Goal: Check status: Check status

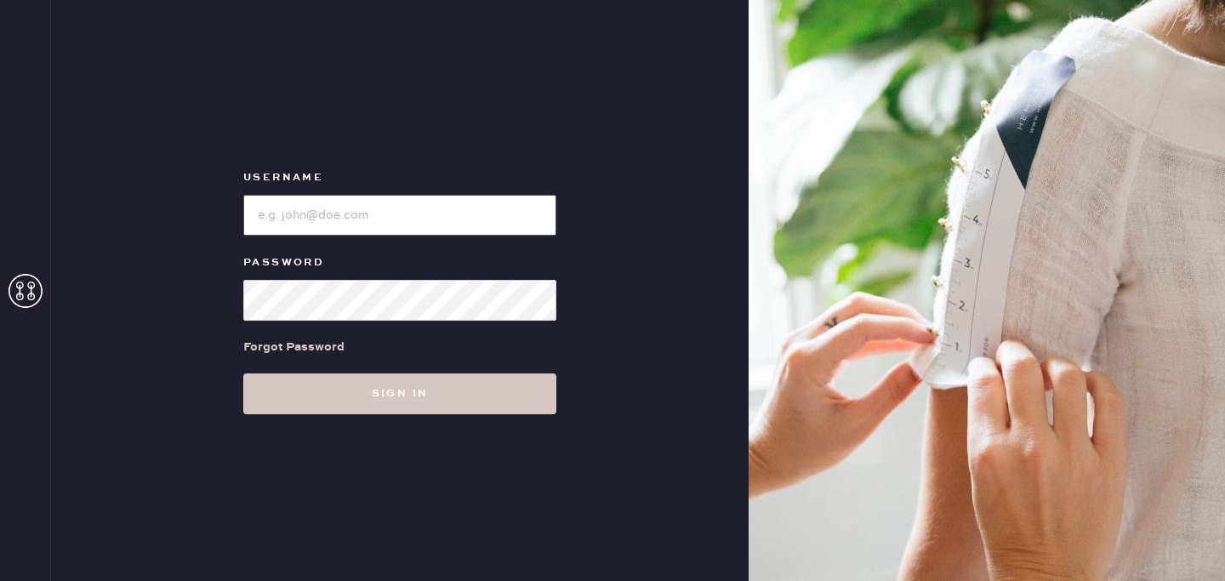
type input "reformationlowereastside"
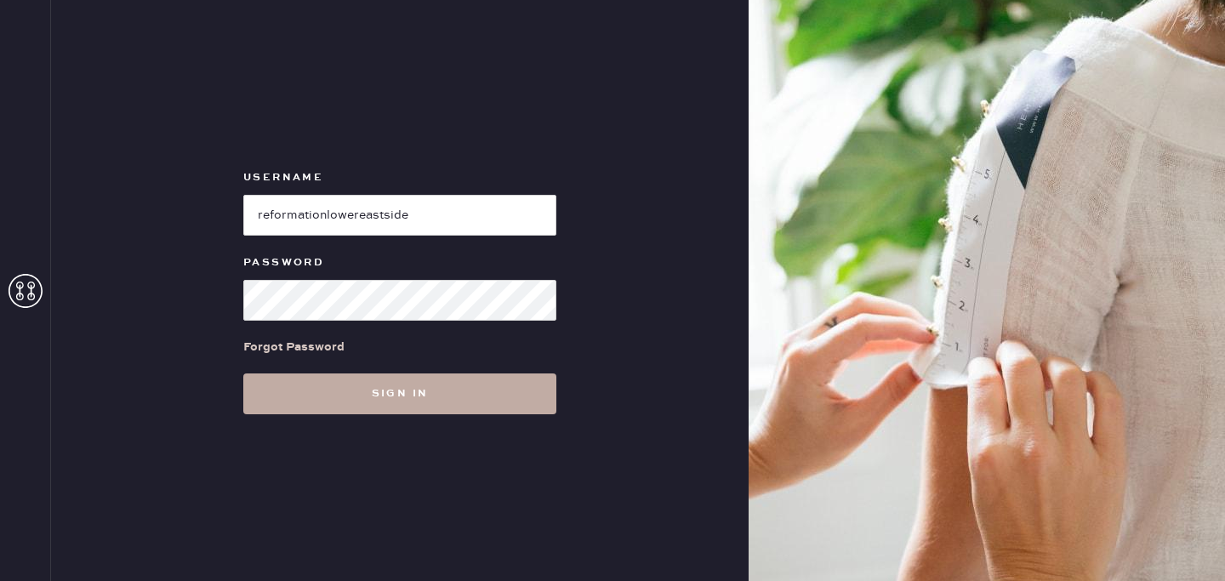
click at [402, 402] on button "Sign in" at bounding box center [399, 393] width 313 height 41
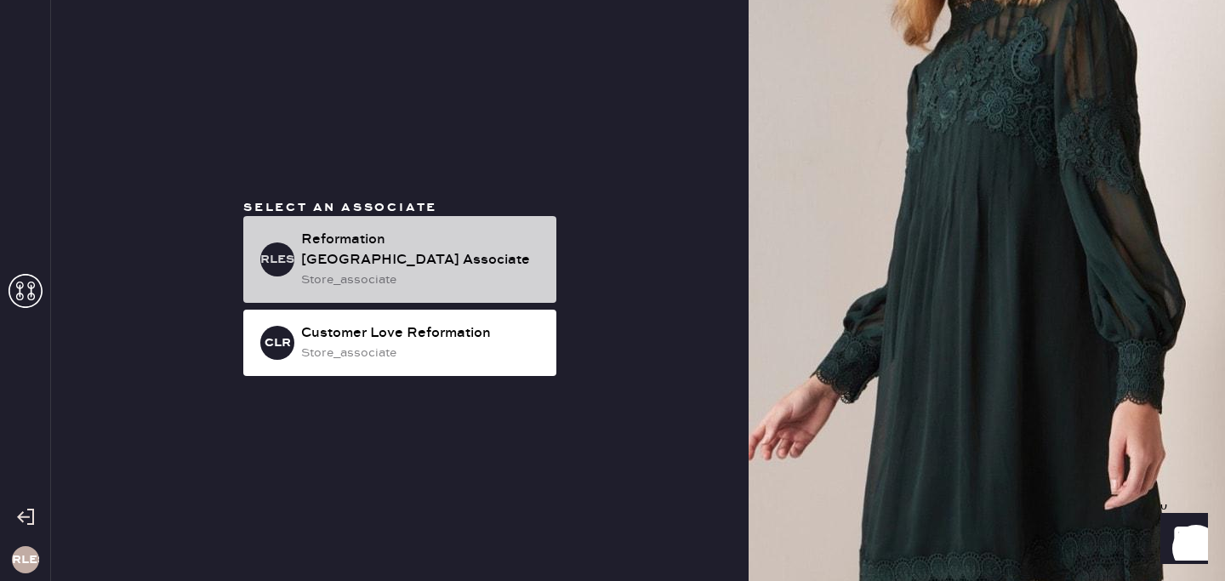
click at [464, 268] on div "Reformation [GEOGRAPHIC_DATA] Associate" at bounding box center [422, 250] width 242 height 41
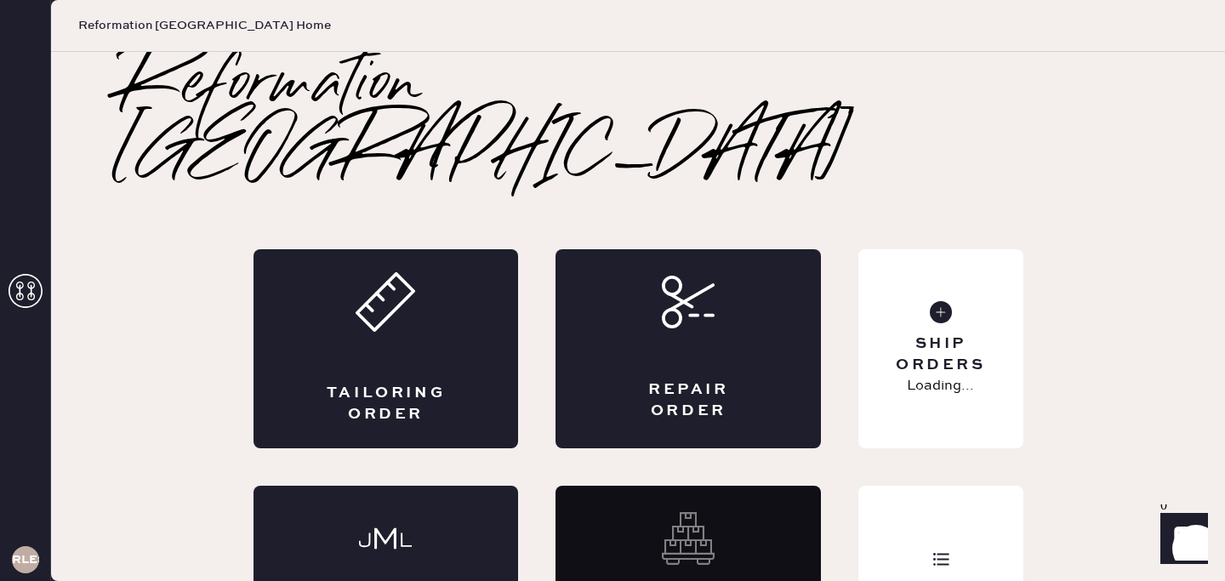
scroll to position [36, 0]
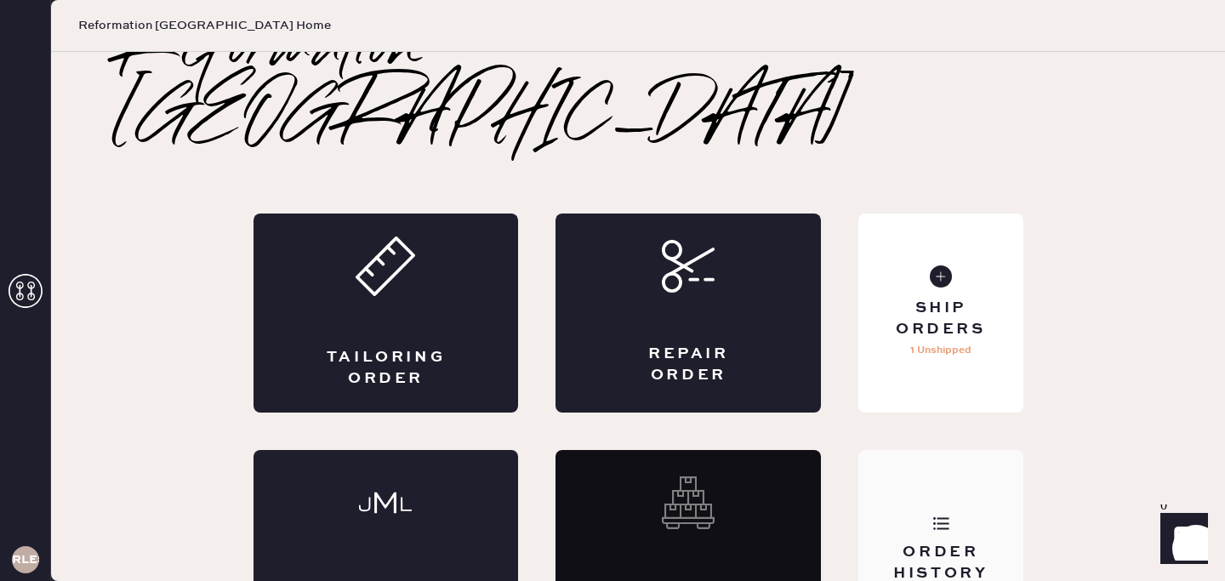
click at [941, 515] on icon at bounding box center [940, 523] width 17 height 17
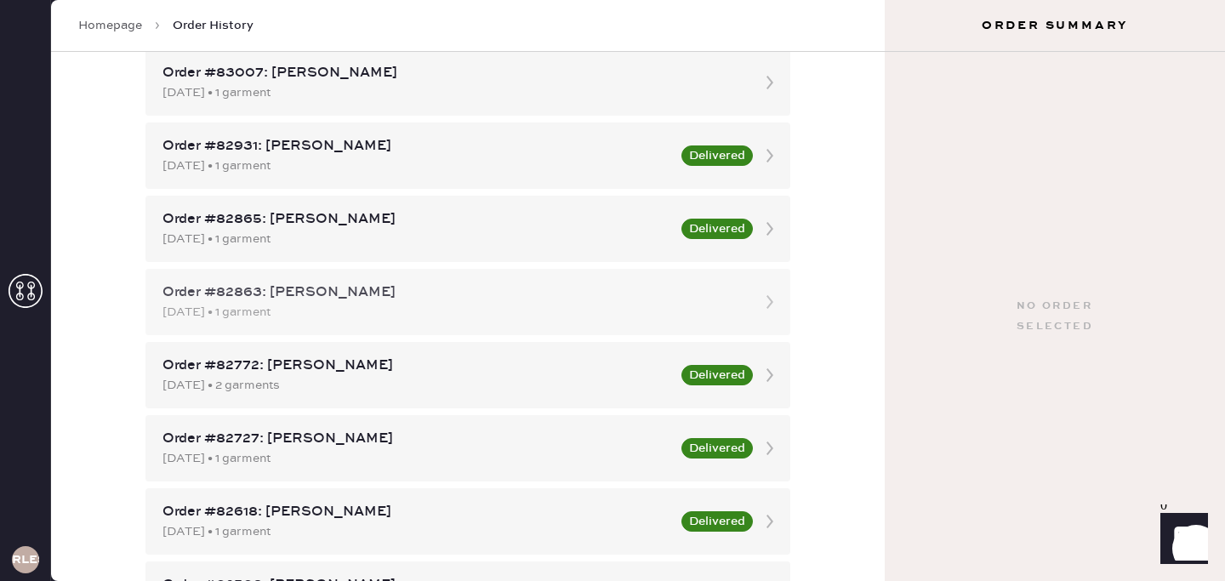
scroll to position [216, 0]
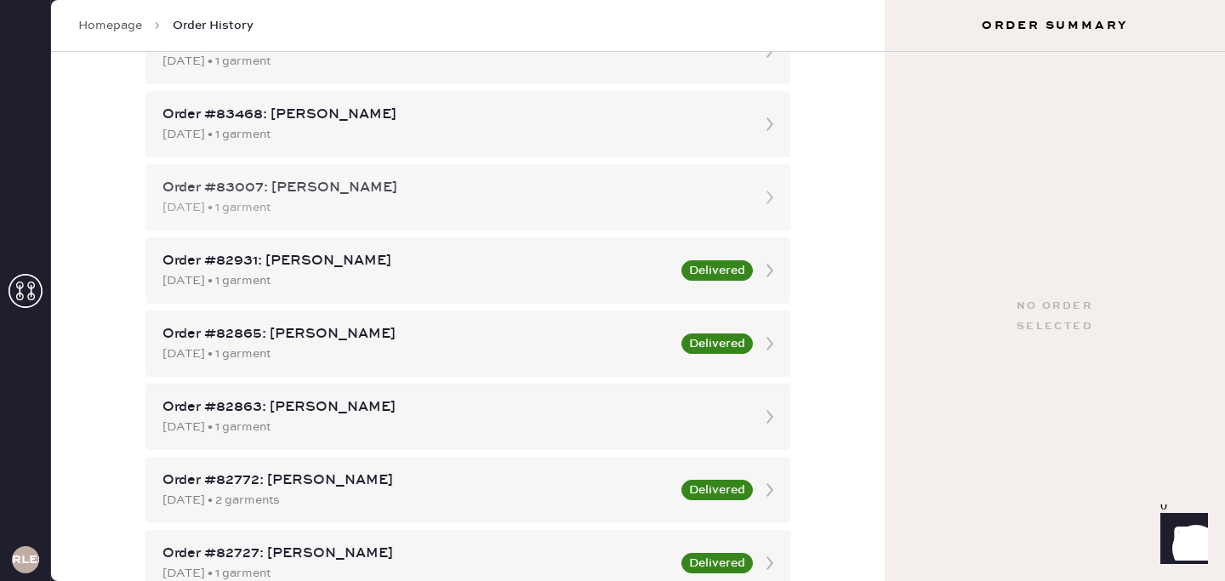
click at [487, 206] on div "[DATE] • 1 garment" at bounding box center [452, 207] width 580 height 19
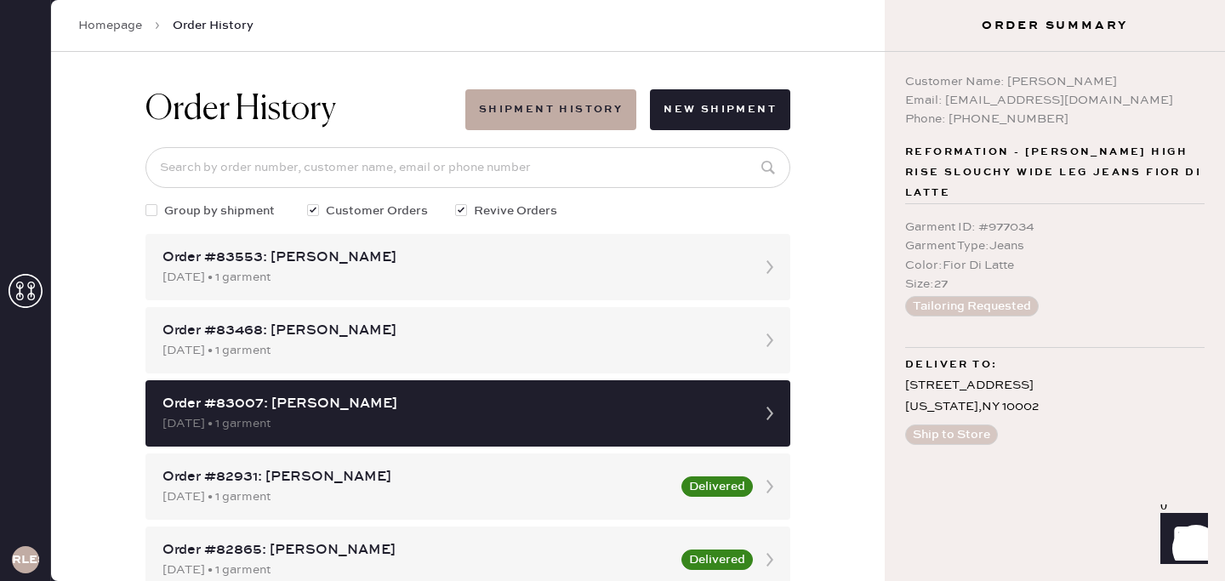
click at [1016, 304] on button "Tailoring Requested" at bounding box center [972, 306] width 134 height 20
click at [950, 452] on div "Customer Name: [PERSON_NAME] Email: [EMAIL_ADDRESS][DOMAIN_NAME] Phone: [PHONE_…" at bounding box center [1055, 316] width 340 height 529
click at [991, 322] on div "Garment ID : # 977034 Garment Type : Jeans Color : Fior Di Latte Size : 27 Tail…" at bounding box center [1054, 267] width 299 height 126
click at [567, 111] on button "Shipment History" at bounding box center [550, 109] width 171 height 41
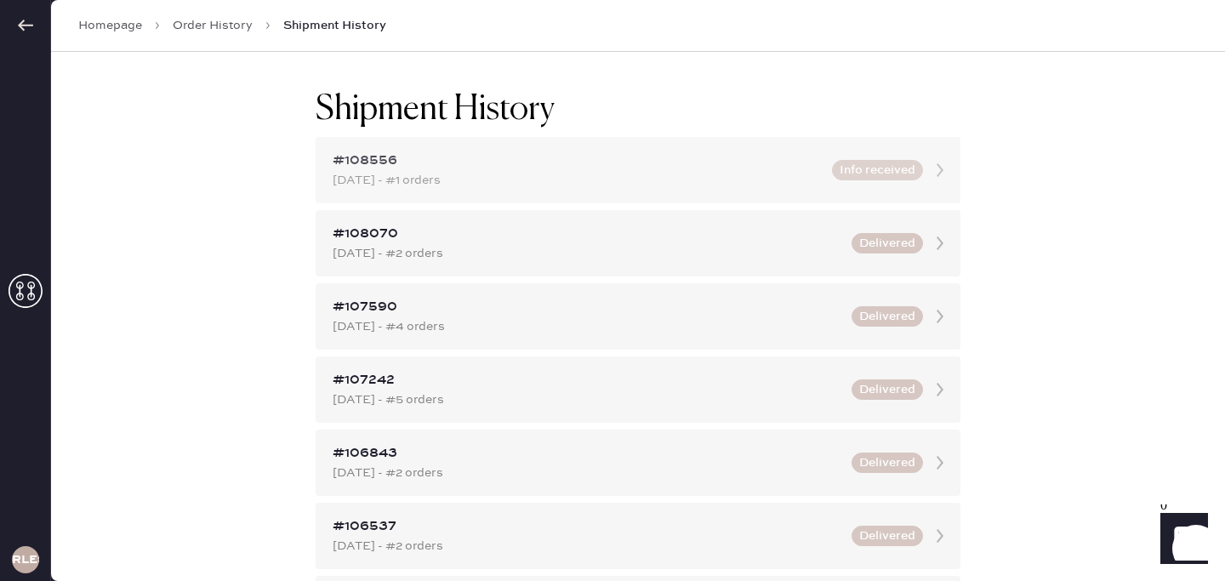
click at [577, 160] on div "#108556" at bounding box center [577, 161] width 489 height 20
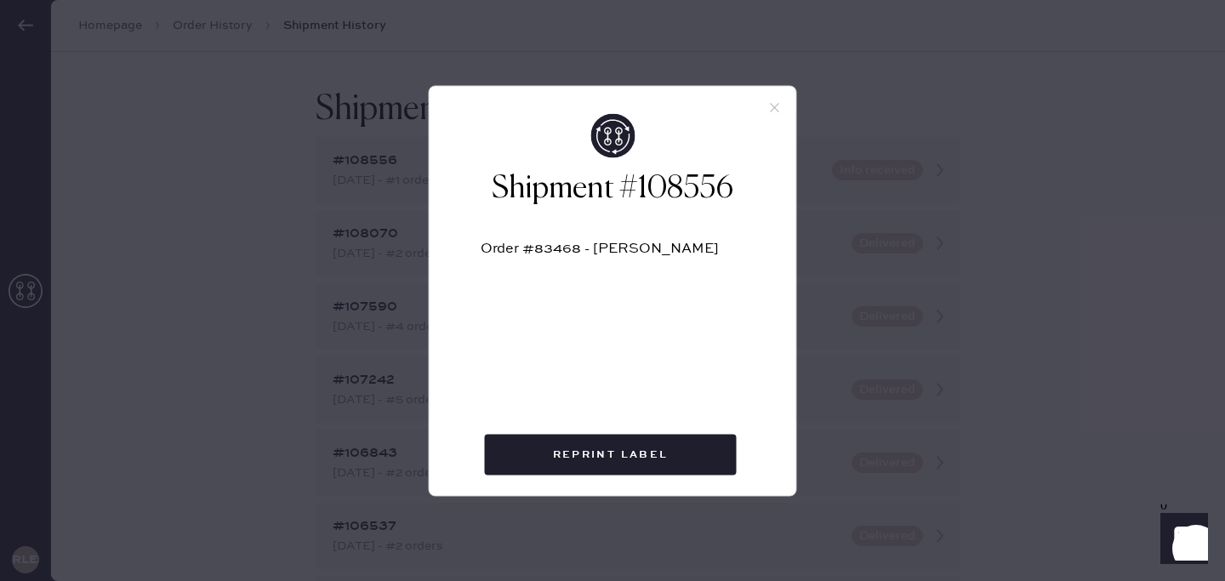
click at [266, 279] on div "Shipment #108556 Order #83468 - [PERSON_NAME] Real Reprint Label" at bounding box center [612, 290] width 1225 height 581
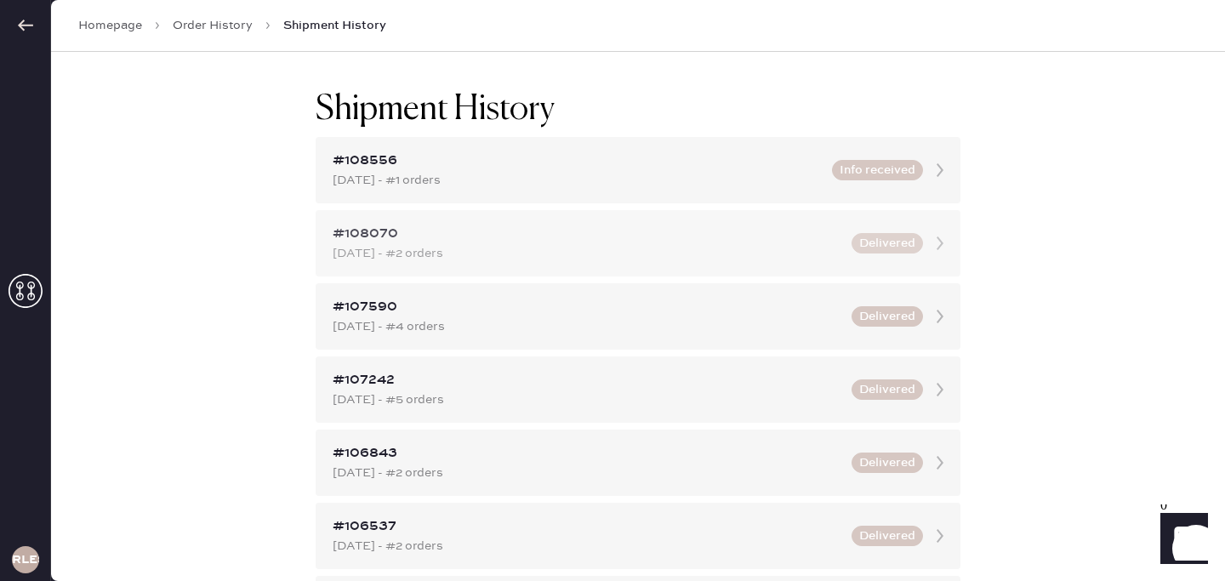
click at [560, 244] on div "[DATE] - #2 orders" at bounding box center [587, 253] width 509 height 19
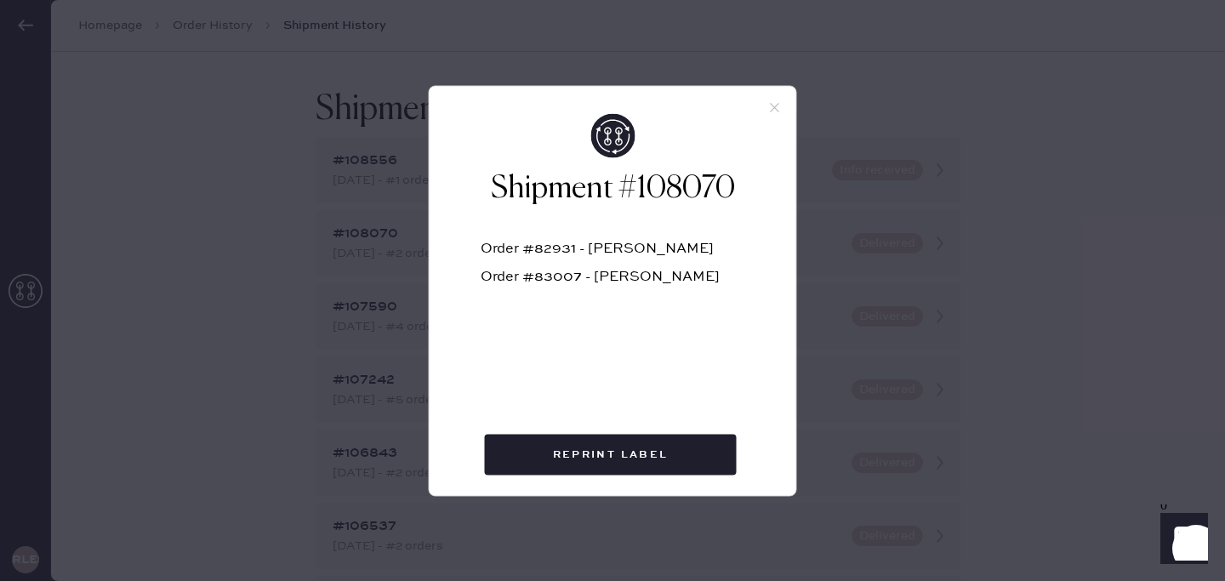
click at [772, 106] on icon at bounding box center [774, 107] width 15 height 15
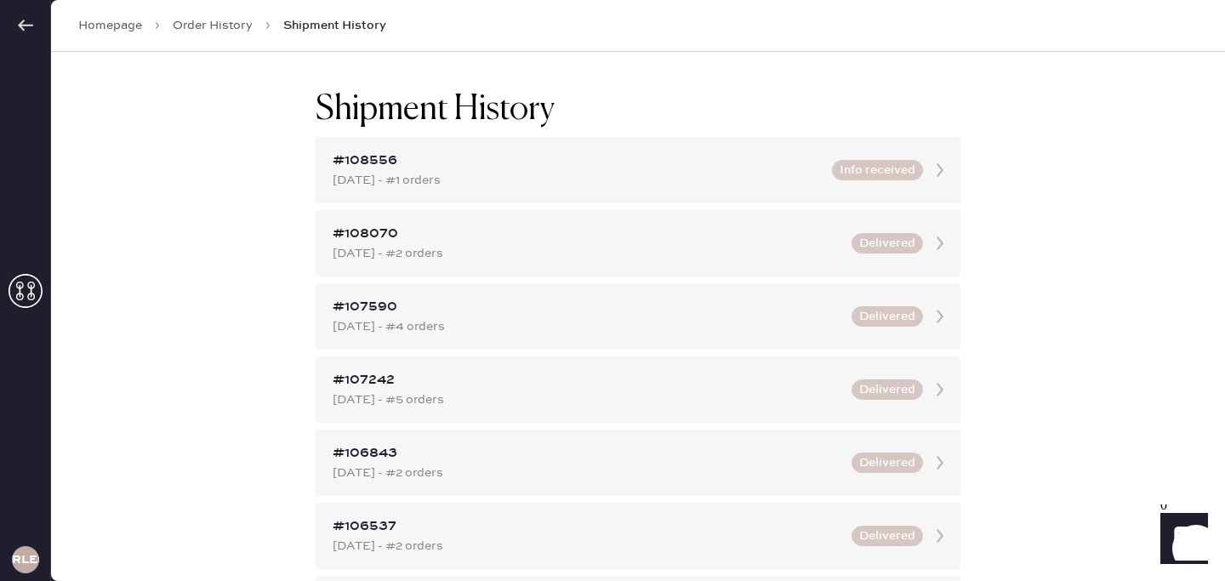
click at [233, 34] on div "Homepage Order History Shipment History" at bounding box center [638, 26] width 1174 height 52
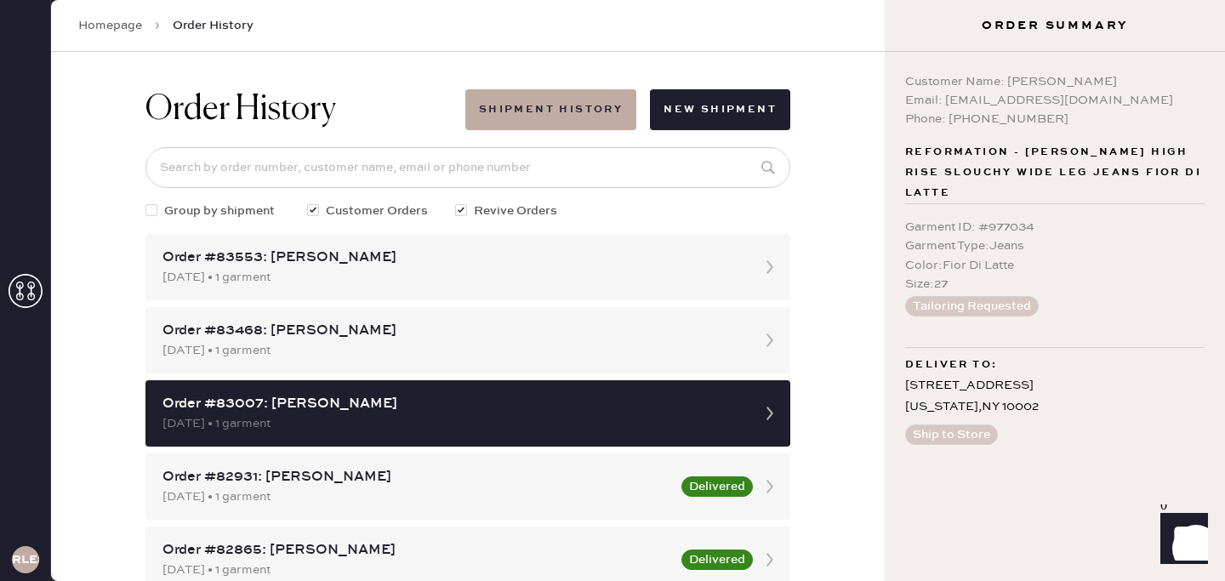
click at [954, 94] on div "Email: [EMAIL_ADDRESS][DOMAIN_NAME]" at bounding box center [1054, 100] width 299 height 19
click at [934, 99] on div "Email: [EMAIL_ADDRESS][DOMAIN_NAME]" at bounding box center [1054, 100] width 299 height 19
click at [956, 104] on div "Email: [EMAIL_ADDRESS][DOMAIN_NAME]" at bounding box center [1054, 100] width 299 height 19
drag, startPoint x: 943, startPoint y: 99, endPoint x: 1015, endPoint y: 91, distance: 71.9
click at [1015, 91] on div "Email: [EMAIL_ADDRESS][DOMAIN_NAME]" at bounding box center [1054, 100] width 299 height 19
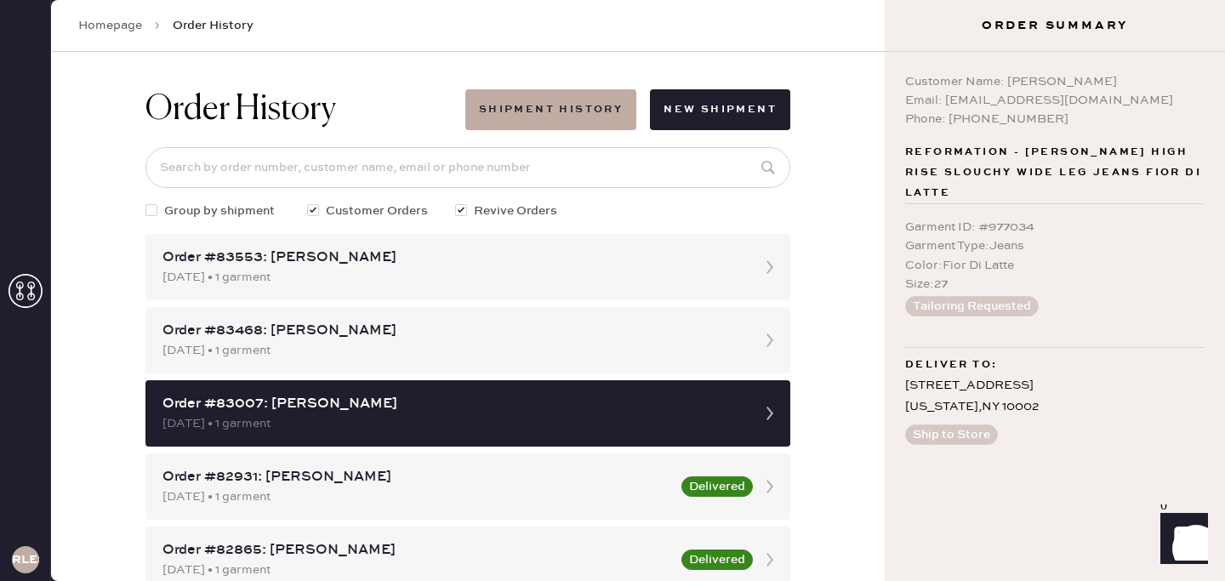
click at [1038, 104] on div "Email: [EMAIL_ADDRESS][DOMAIN_NAME]" at bounding box center [1054, 100] width 299 height 19
drag, startPoint x: 1094, startPoint y: 103, endPoint x: 944, endPoint y: 108, distance: 149.8
click at [944, 108] on div "Email: [EMAIL_ADDRESS][DOMAIN_NAME]" at bounding box center [1054, 100] width 299 height 19
click at [974, 110] on div "Phone: [PHONE_NUMBER]" at bounding box center [1054, 119] width 299 height 19
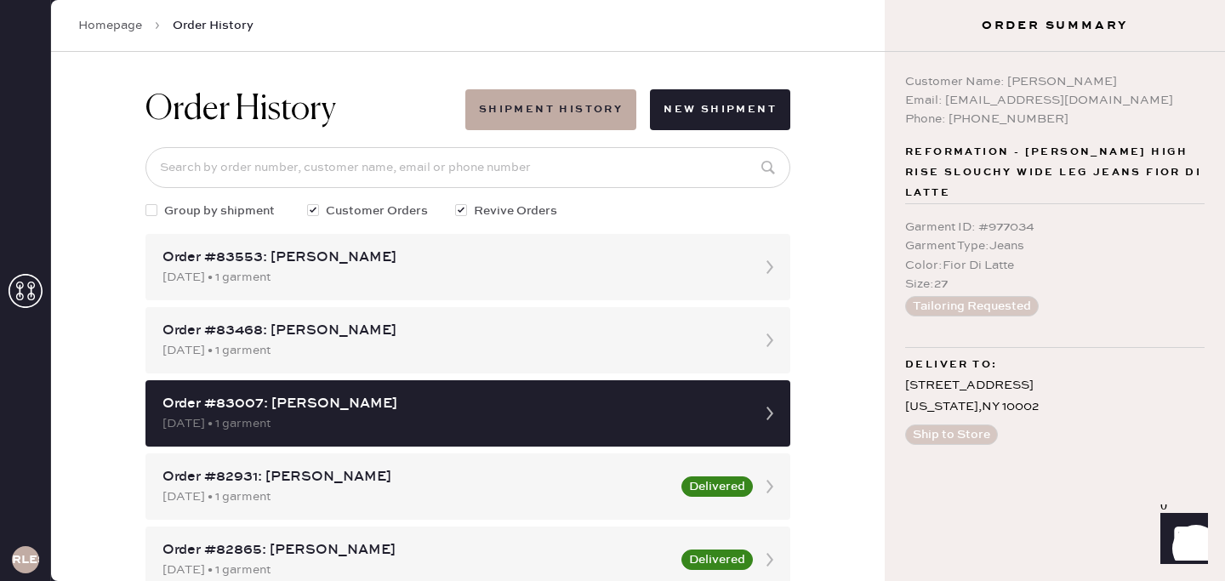
click at [966, 117] on div "Phone: [PHONE_NUMBER]" at bounding box center [1054, 119] width 299 height 19
click at [970, 118] on div "Phone: [PHONE_NUMBER]" at bounding box center [1054, 119] width 299 height 19
click at [997, 119] on div "Phone: [PHONE_NUMBER]" at bounding box center [1054, 119] width 299 height 19
drag, startPoint x: 1029, startPoint y: 117, endPoint x: 955, endPoint y: 119, distance: 74.1
click at [955, 119] on div "Phone: [PHONE_NUMBER]" at bounding box center [1054, 119] width 299 height 19
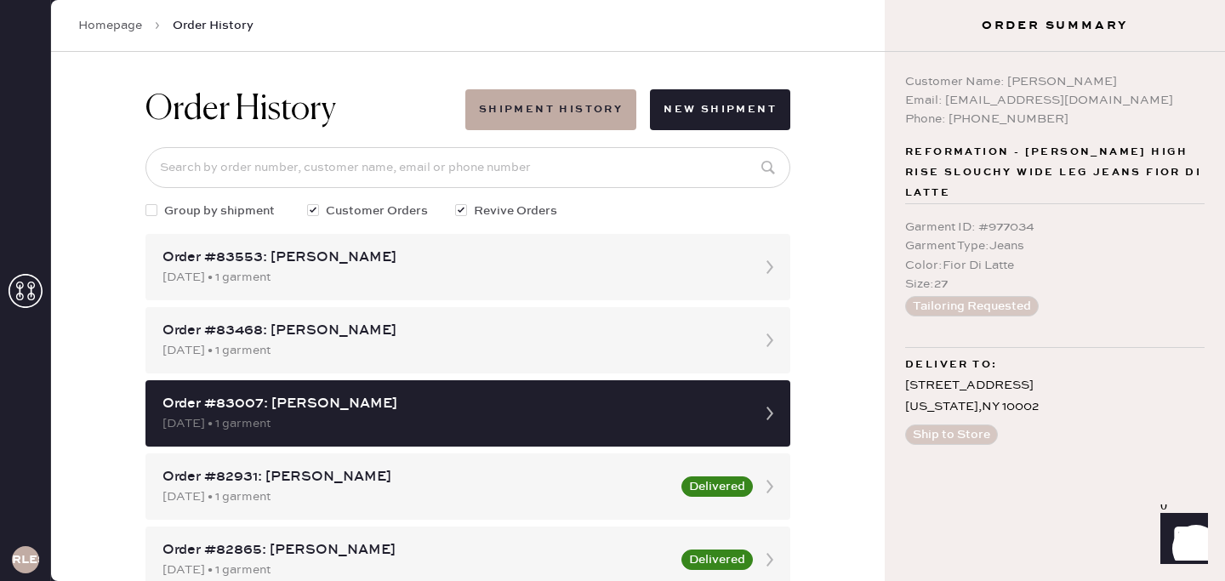
click at [949, 119] on div "Phone: [PHONE_NUMBER]" at bounding box center [1054, 119] width 299 height 19
